Goal: Task Accomplishment & Management: Complete application form

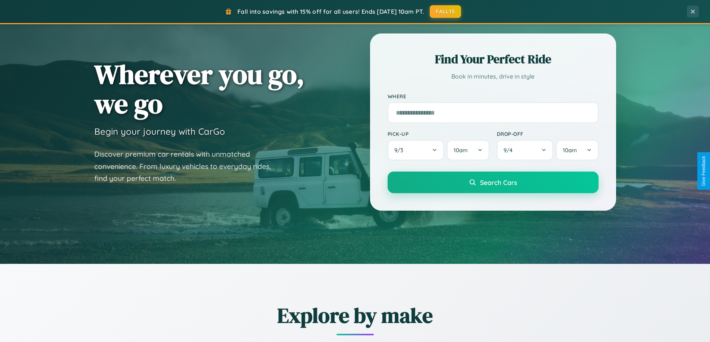
scroll to position [1434, 0]
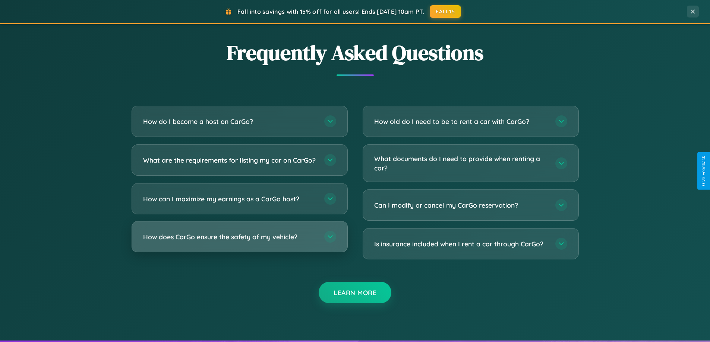
click at [239, 242] on h3 "How does CarGo ensure the safety of my vehicle?" at bounding box center [230, 236] width 174 height 9
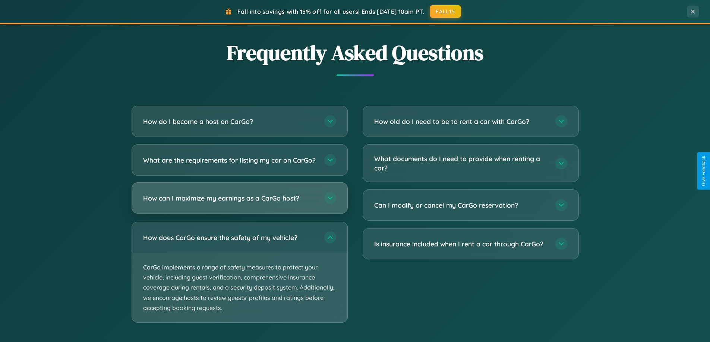
click at [239, 203] on h3 "How can I maximize my earnings as a CarGo host?" at bounding box center [230, 198] width 174 height 9
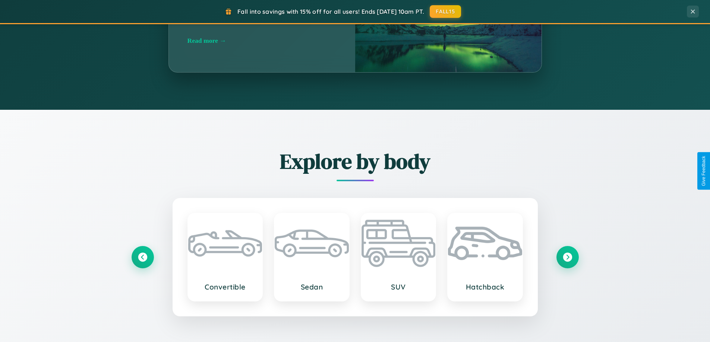
scroll to position [321, 0]
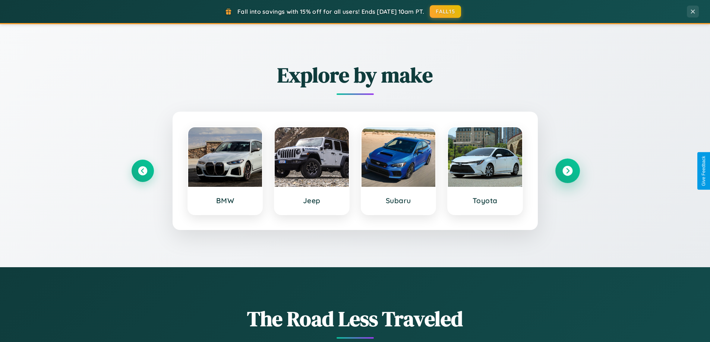
click at [567, 171] on icon at bounding box center [567, 171] width 10 height 10
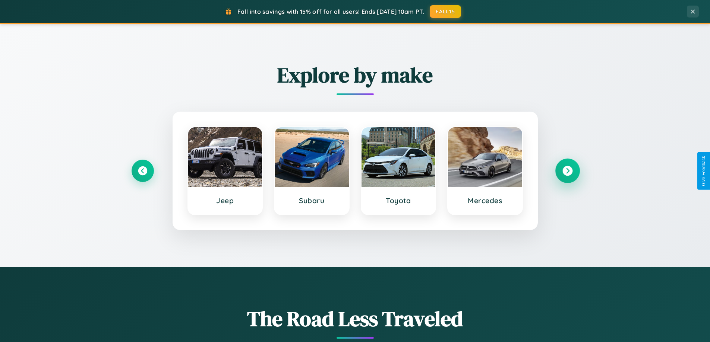
click at [567, 171] on icon at bounding box center [567, 171] width 10 height 10
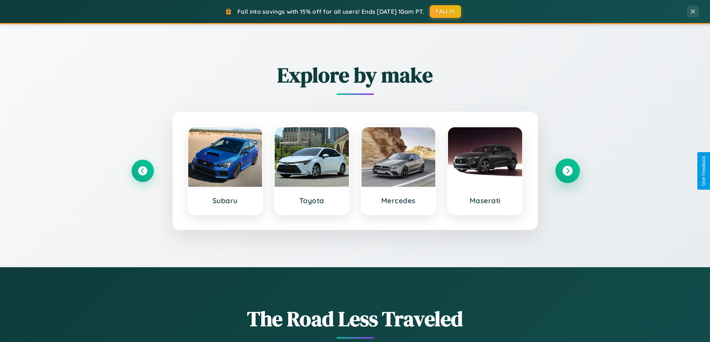
click at [567, 171] on icon at bounding box center [567, 171] width 10 height 10
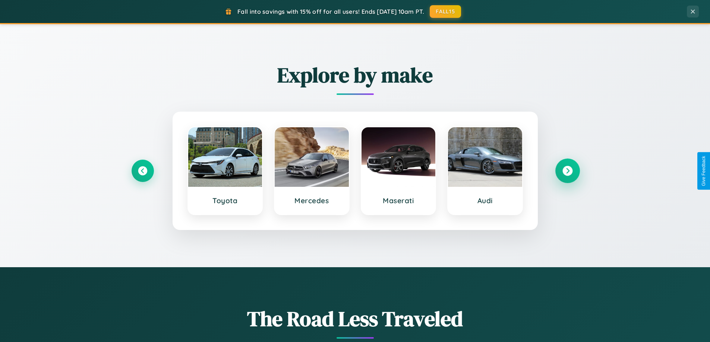
click at [567, 171] on icon at bounding box center [567, 171] width 10 height 10
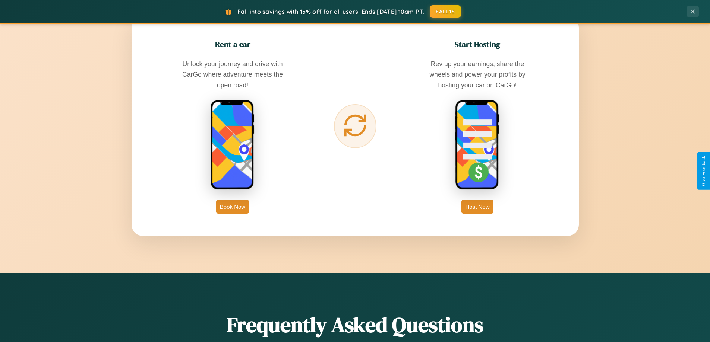
scroll to position [1197, 0]
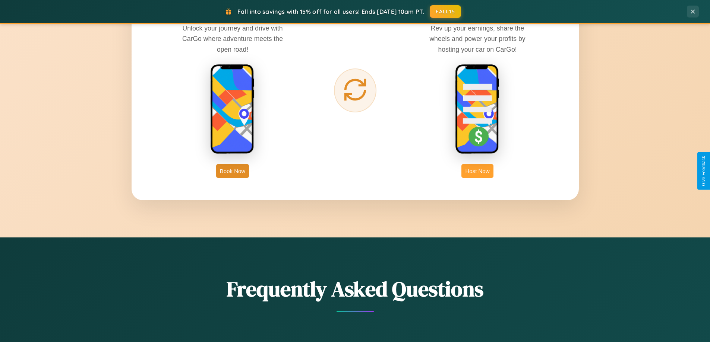
click at [477, 171] on button "Host Now" at bounding box center [477, 171] width 32 height 14
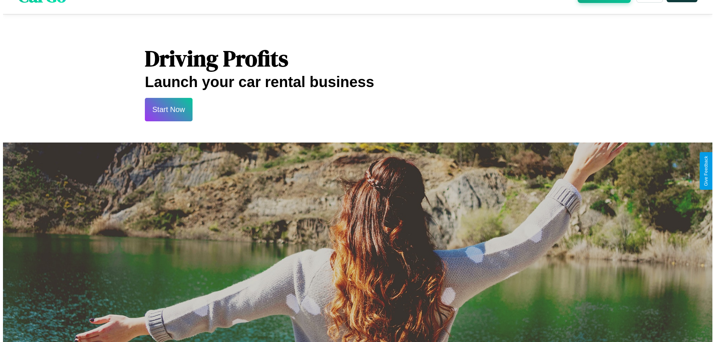
scroll to position [777, 0]
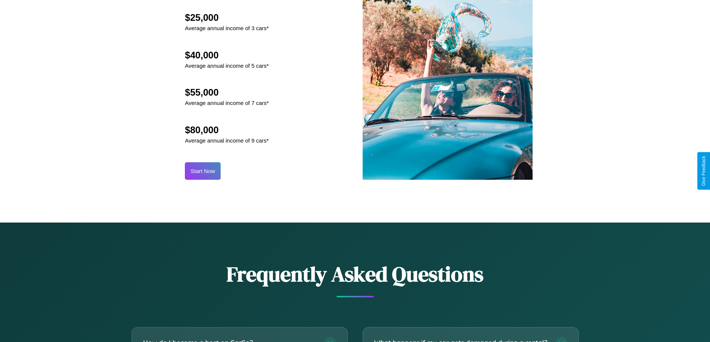
click at [203, 171] on button "Start Now" at bounding box center [203, 171] width 36 height 18
